Goal: Information Seeking & Learning: Learn about a topic

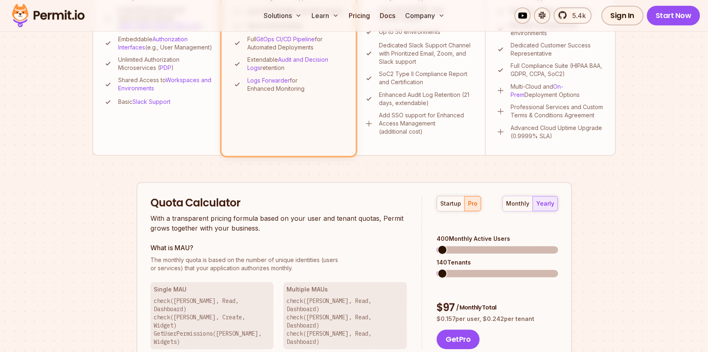
scroll to position [357, 0]
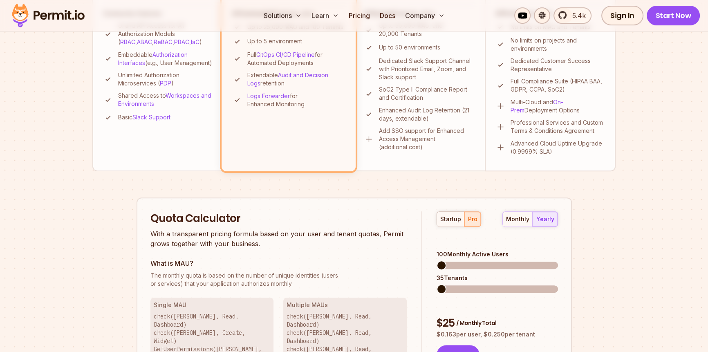
click at [437, 261] on span at bounding box center [442, 266] width 10 height 10
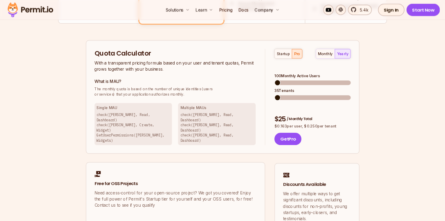
scroll to position [491, 0]
click at [457, 83] on div "startup" at bounding box center [450, 85] width 21 height 8
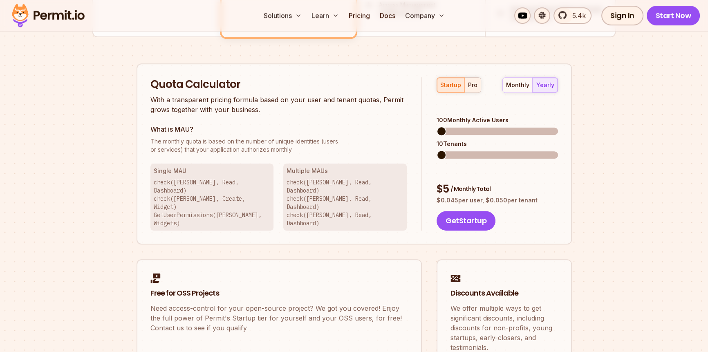
click at [468, 83] on div "pro" at bounding box center [472, 85] width 9 height 8
click at [441, 126] on span at bounding box center [442, 131] width 10 height 10
click at [474, 82] on div "startup pro" at bounding box center [459, 85] width 45 height 16
click at [525, 84] on div "monthly" at bounding box center [517, 85] width 23 height 8
click at [437, 126] on span at bounding box center [442, 131] width 10 height 10
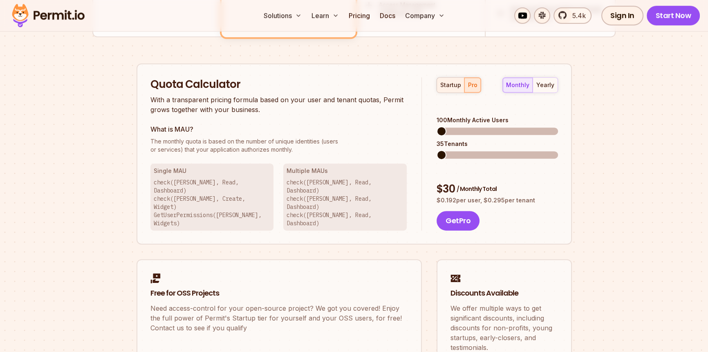
click at [452, 81] on div "startup" at bounding box center [450, 85] width 21 height 8
click at [476, 83] on div "pro" at bounding box center [472, 85] width 9 height 8
click at [454, 81] on div "startup" at bounding box center [450, 85] width 21 height 8
click at [452, 83] on div "startup pro" at bounding box center [459, 85] width 45 height 16
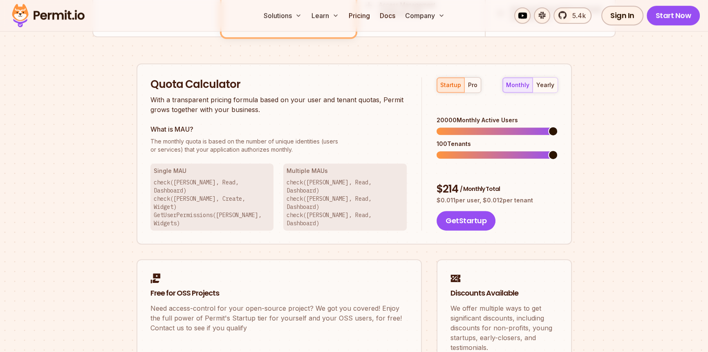
click at [558, 126] on span at bounding box center [553, 131] width 10 height 10
click at [474, 86] on div "pro" at bounding box center [472, 85] width 9 height 8
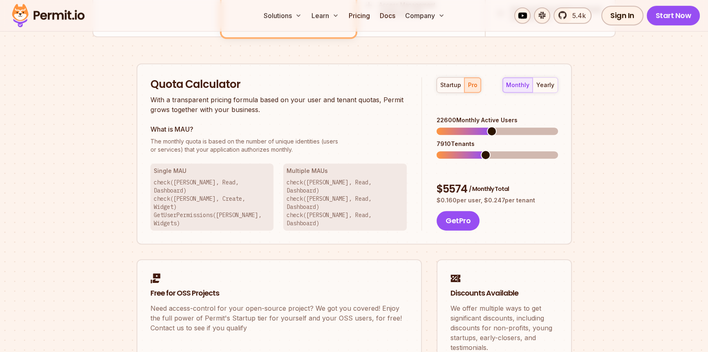
click at [491, 128] on span at bounding box center [497, 131] width 121 height 7
click at [558, 126] on span at bounding box center [553, 131] width 10 height 10
click at [558, 150] on span at bounding box center [553, 155] width 10 height 10
click at [558, 126] on span at bounding box center [553, 131] width 10 height 10
click at [558, 150] on span at bounding box center [553, 155] width 10 height 10
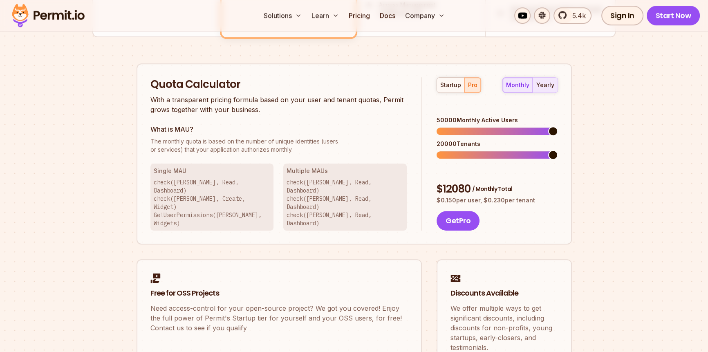
click at [545, 81] on div "yearly" at bounding box center [546, 85] width 18 height 8
click at [515, 84] on div "monthly" at bounding box center [517, 85] width 23 height 8
click at [442, 86] on div "startup" at bounding box center [450, 85] width 21 height 8
click at [558, 126] on span at bounding box center [553, 131] width 10 height 10
click at [474, 85] on div "pro" at bounding box center [472, 85] width 9 height 8
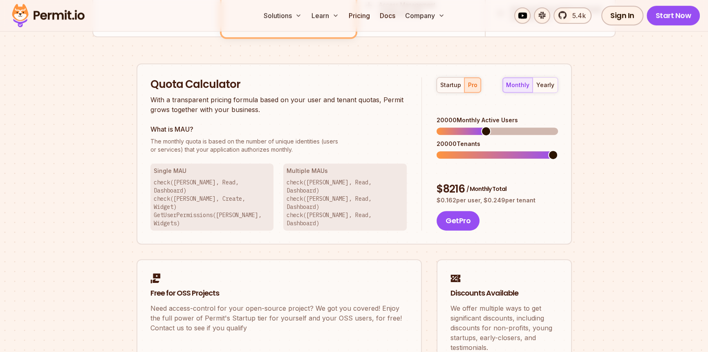
click at [558, 150] on span at bounding box center [553, 155] width 10 height 10
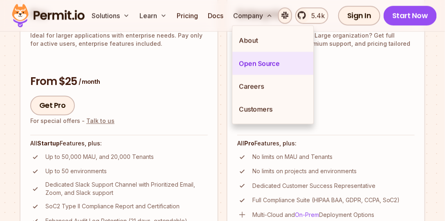
click at [258, 58] on link "Open Source" at bounding box center [272, 63] width 81 height 23
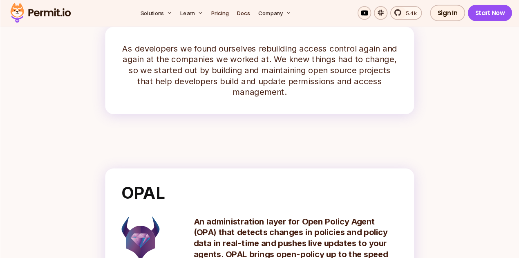
scroll to position [205, 0]
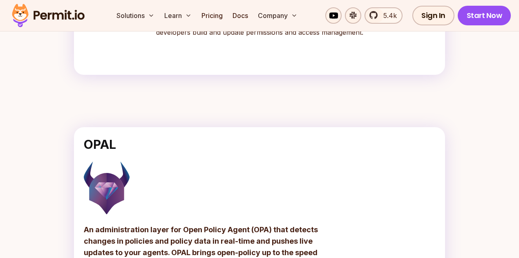
click at [164, 37] on p "As developers we found ourselves rebuilding access control again and again at t…" at bounding box center [260, 22] width 352 height 29
drag, startPoint x: 164, startPoint y: 72, endPoint x: 307, endPoint y: 74, distance: 143.2
click at [307, 37] on p "As developers we found ourselves rebuilding access control again and again at t…" at bounding box center [260, 22] width 352 height 29
click at [308, 37] on p "As developers we found ourselves rebuilding access control again and again at t…" at bounding box center [260, 22] width 352 height 29
drag, startPoint x: 308, startPoint y: 74, endPoint x: 271, endPoint y: 81, distance: 37.1
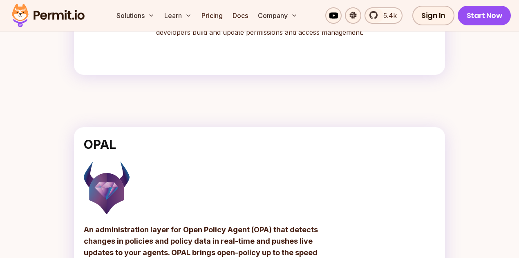
click at [208, 37] on p "As developers we found ourselves rebuilding access control again and again at t…" at bounding box center [260, 22] width 352 height 29
click at [279, 37] on p "As developers we found ourselves rebuilding access control again and again at t…" at bounding box center [260, 22] width 352 height 29
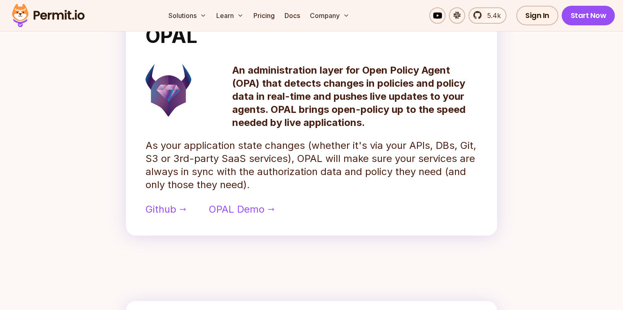
scroll to position [401, 0]
drag, startPoint x: 156, startPoint y: 232, endPoint x: 151, endPoint y: 233, distance: 5.8
